Goal: Task Accomplishment & Management: Complete application form

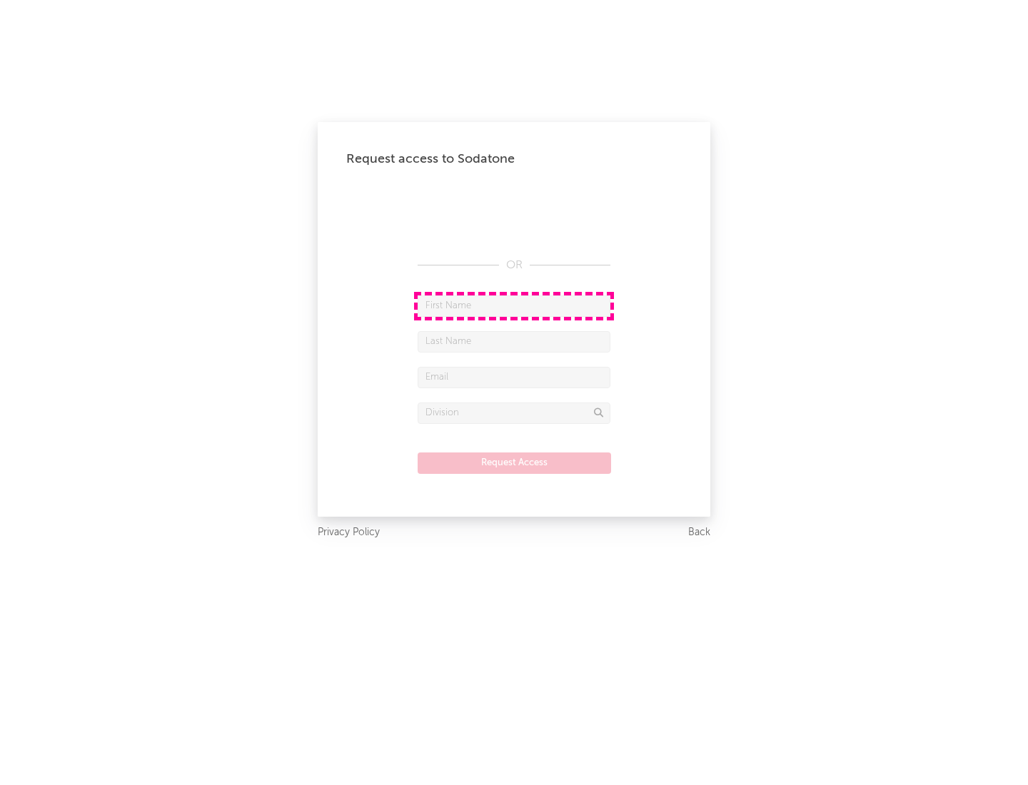
click at [514, 306] on input "text" at bounding box center [514, 306] width 193 height 21
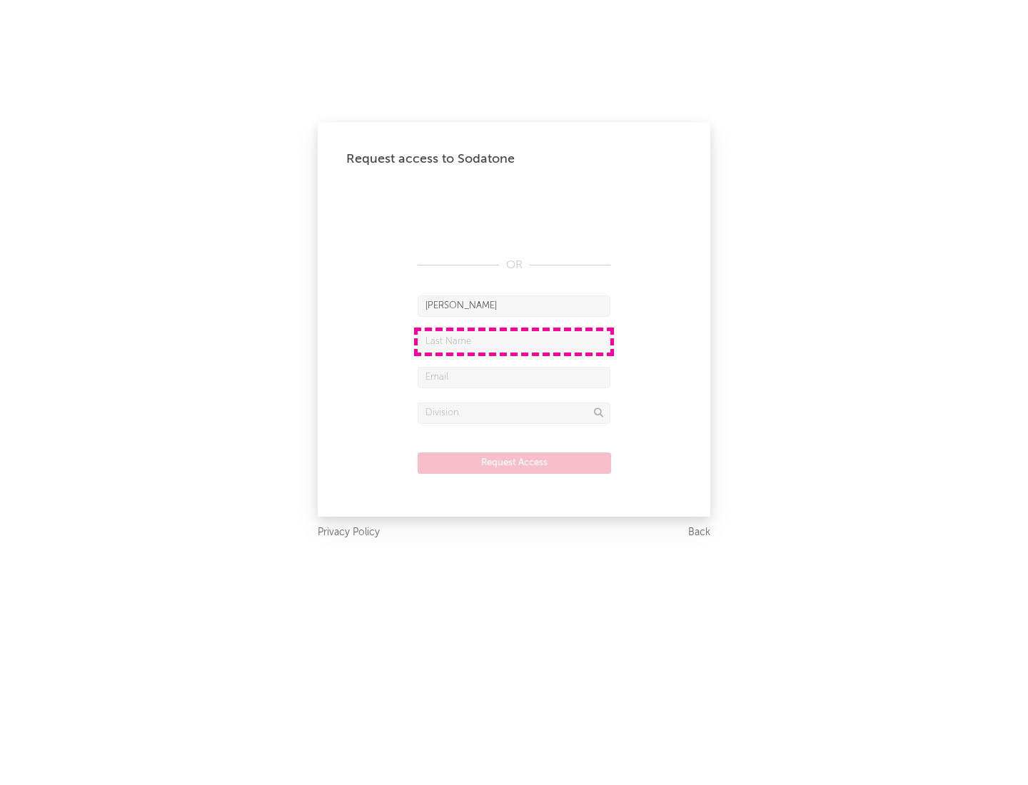
type input "[PERSON_NAME]"
click at [514, 341] on input "text" at bounding box center [514, 341] width 193 height 21
type input "[PERSON_NAME]"
click at [514, 377] on input "text" at bounding box center [514, 377] width 193 height 21
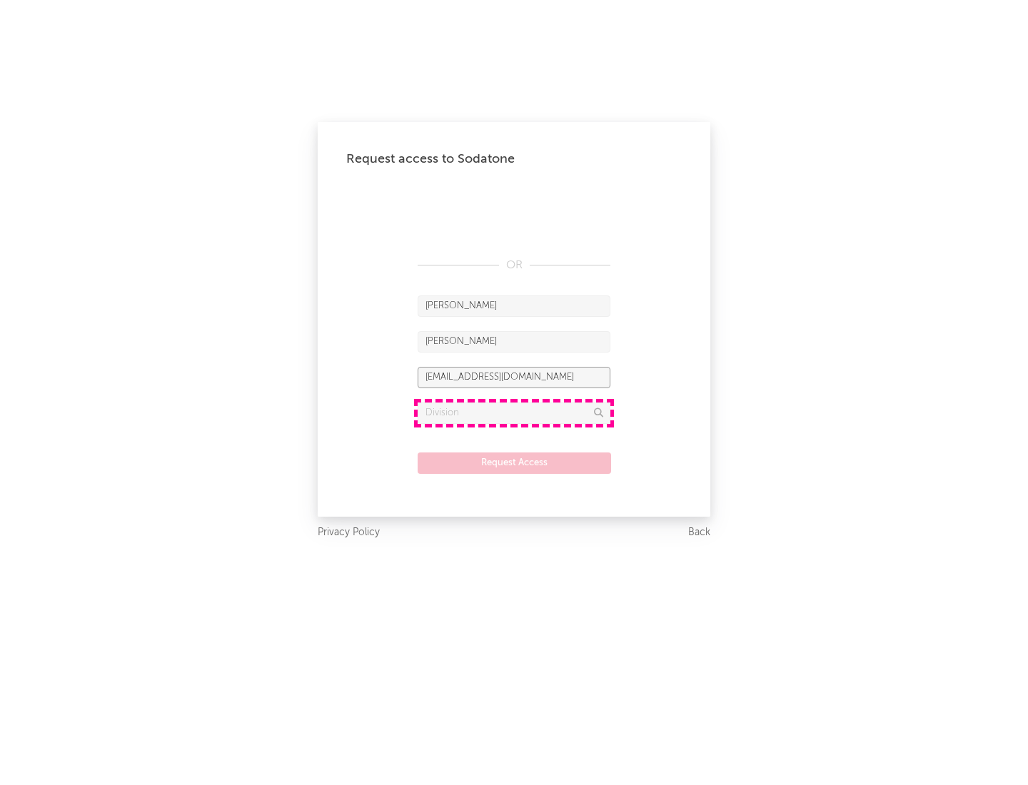
type input "[EMAIL_ADDRESS][DOMAIN_NAME]"
click at [514, 413] on input "text" at bounding box center [514, 413] width 193 height 21
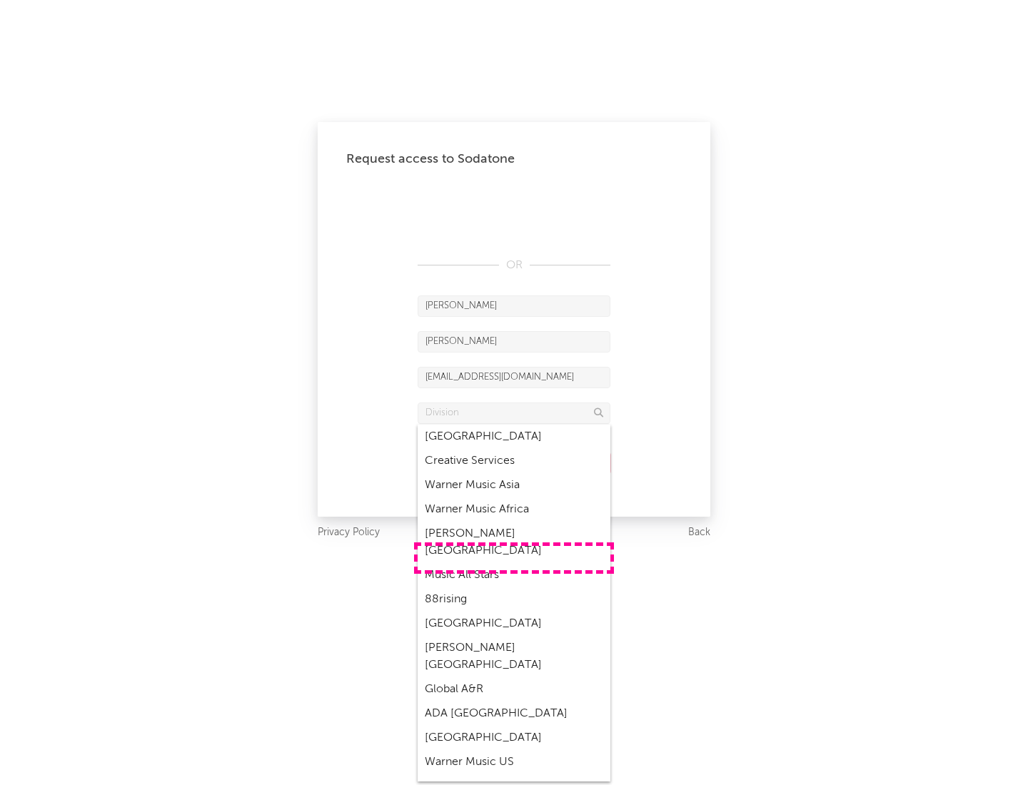
click at [514, 563] on div "Music All Stars" at bounding box center [514, 575] width 193 height 24
type input "Music All Stars"
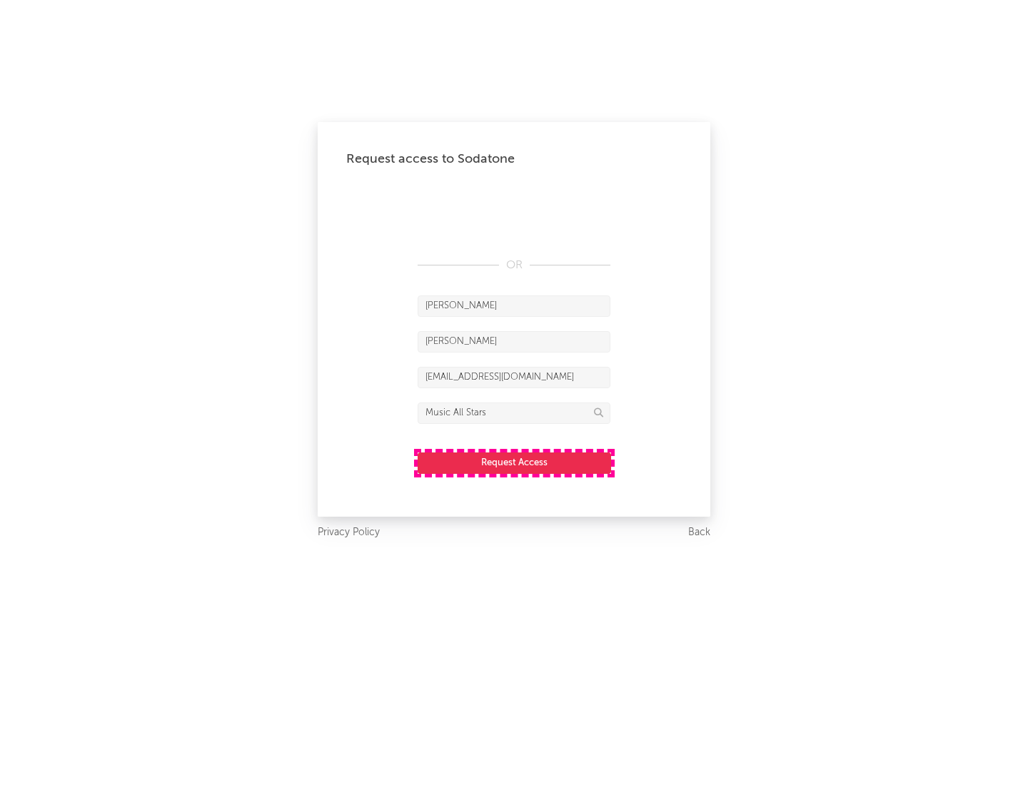
click at [514, 463] on button "Request Access" at bounding box center [515, 463] width 194 height 21
